Goal: Information Seeking & Learning: Learn about a topic

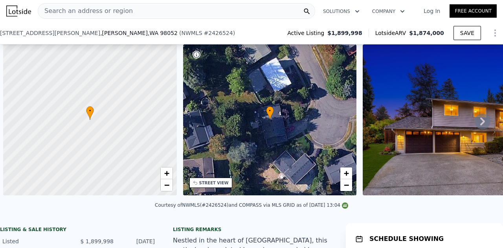
scroll to position [0, 3]
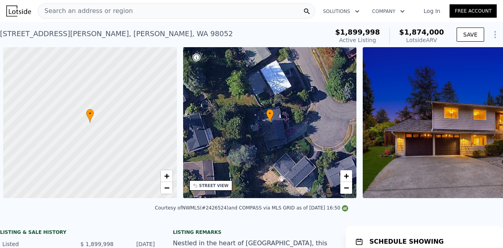
scroll to position [0, 3]
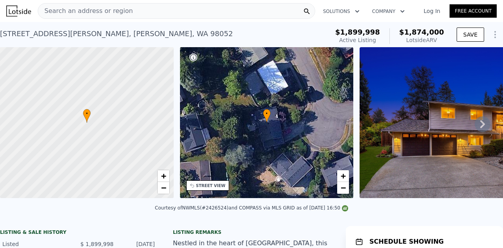
click at [474, 131] on icon at bounding box center [482, 124] width 16 height 16
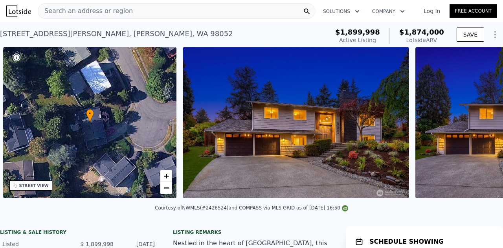
scroll to position [0, 183]
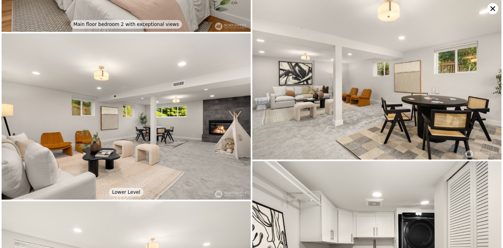
scroll to position [2727, 0]
click at [363, 52] on img at bounding box center [376, 76] width 249 height 166
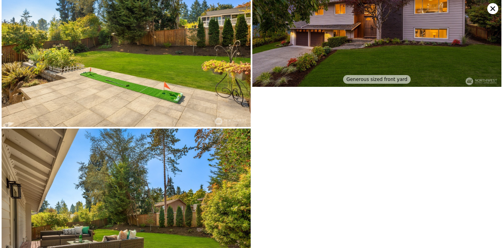
scroll to position [3471, 0]
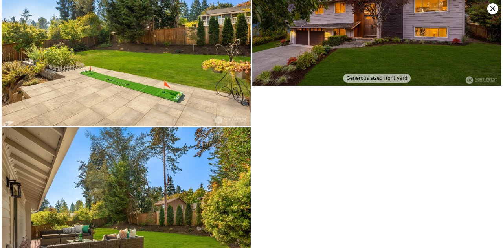
click at [488, 12] on icon at bounding box center [492, 8] width 11 height 11
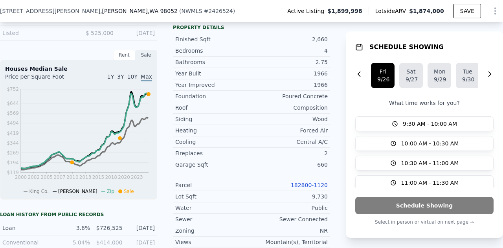
scroll to position [272, 0]
